Goal: Information Seeking & Learning: Learn about a topic

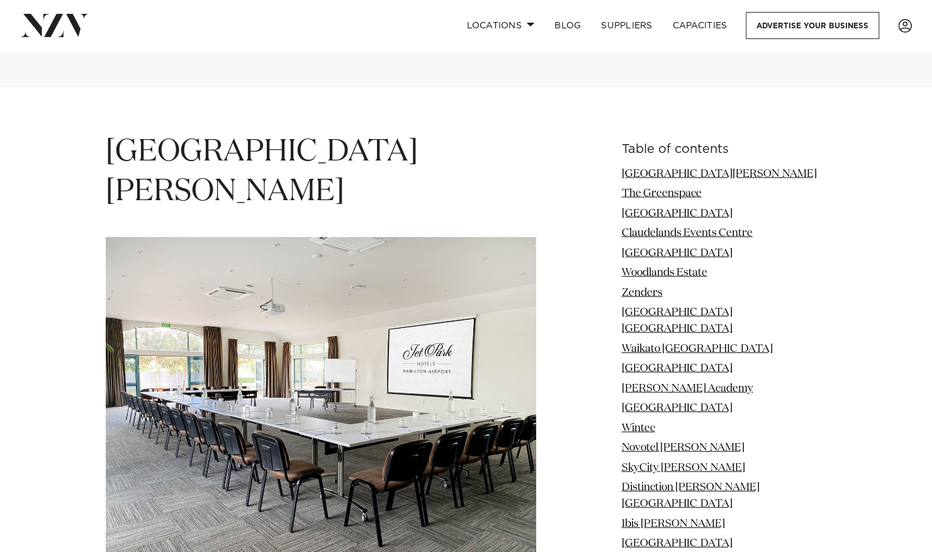
scroll to position [1825, 0]
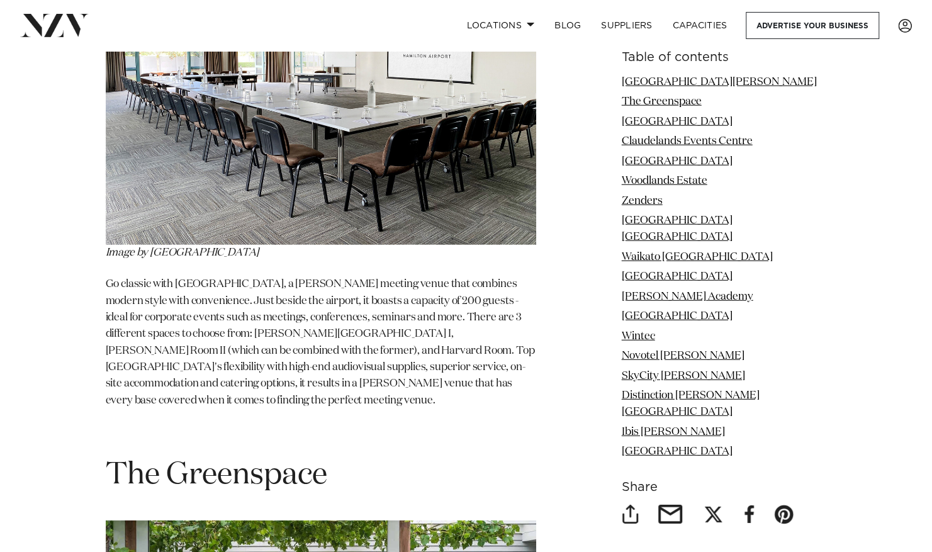
drag, startPoint x: 278, startPoint y: 280, endPoint x: 302, endPoint y: 298, distance: 29.7
drag, startPoint x: 302, startPoint y: 298, endPoint x: 385, endPoint y: 366, distance: 106.9
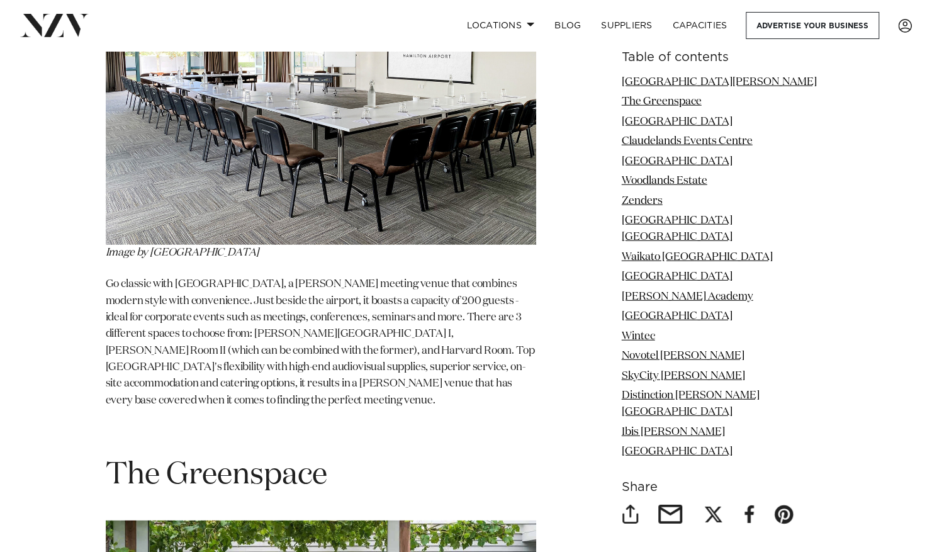
drag, startPoint x: 248, startPoint y: 68, endPoint x: 250, endPoint y: 86, distance: 17.8
click at [250, 424] on p at bounding box center [321, 432] width 430 height 16
drag, startPoint x: 166, startPoint y: 165, endPoint x: 167, endPoint y: 176, distance: 11.3
drag, startPoint x: 167, startPoint y: 176, endPoint x: 185, endPoint y: 187, distance: 21.2
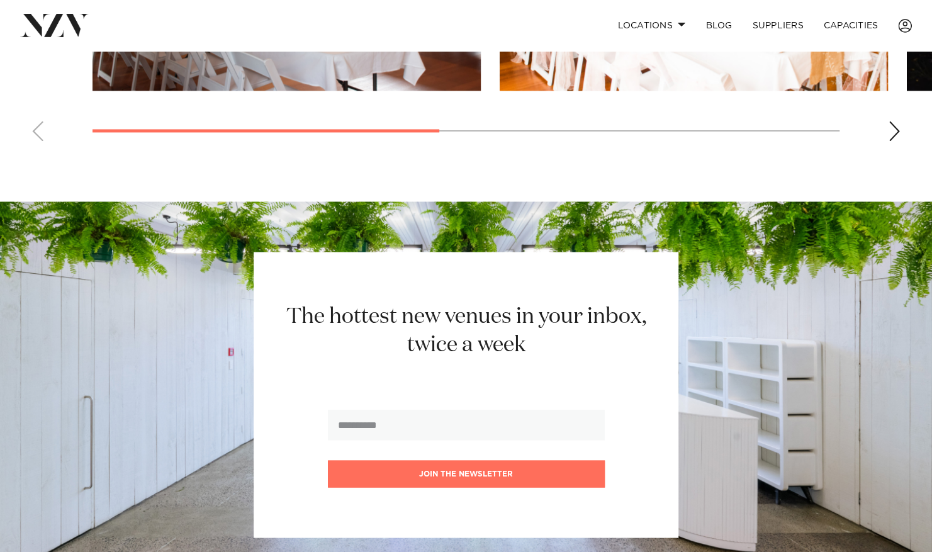
scroll to position [1007, 0]
